Goal: Register for event/course

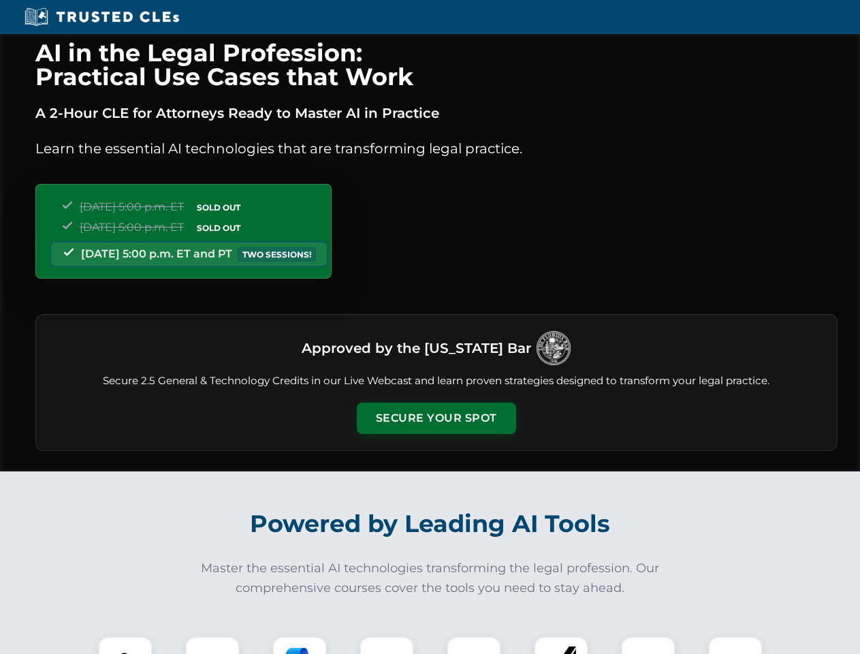
click at [436, 418] on button "Secure Your Spot" at bounding box center [436, 418] width 159 height 31
click at [125, 645] on img at bounding box center [126, 664] width 40 height 40
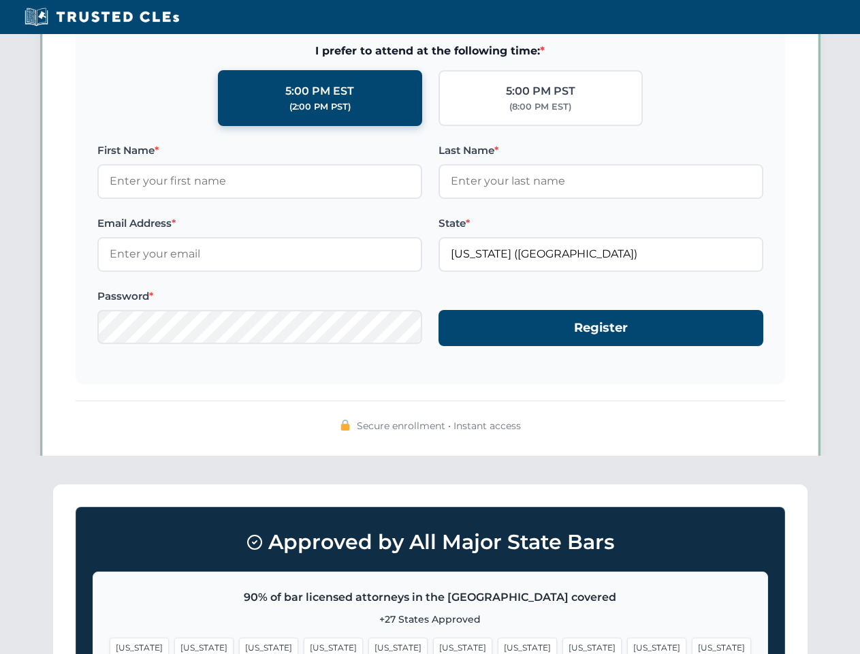
click at [498, 645] on span "[US_STATE]" at bounding box center [527, 648] width 59 height 20
click at [627, 645] on span "[US_STATE]" at bounding box center [656, 648] width 59 height 20
